Goal: Find contact information: Find contact information

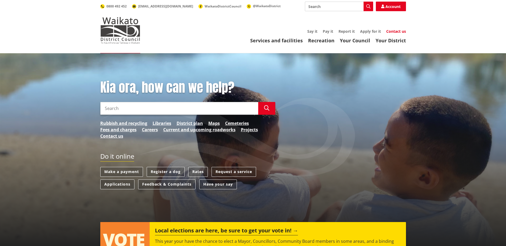
click at [397, 30] on link "Contact us" at bounding box center [396, 31] width 20 height 5
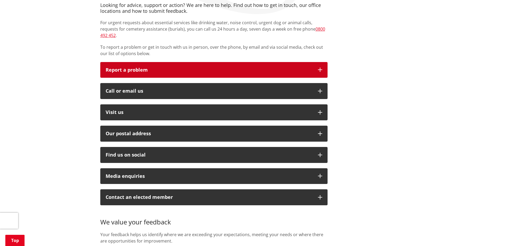
scroll to position [107, 0]
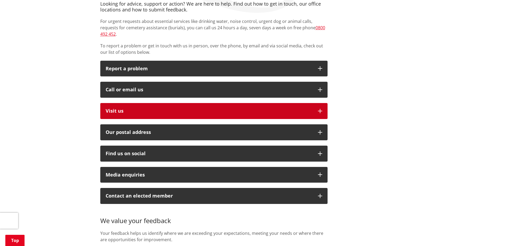
click at [207, 103] on button "Visit us" at bounding box center [213, 111] width 227 height 16
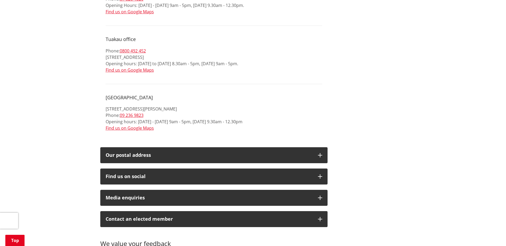
scroll to position [640, 0]
